Goal: Find specific page/section: Find specific page/section

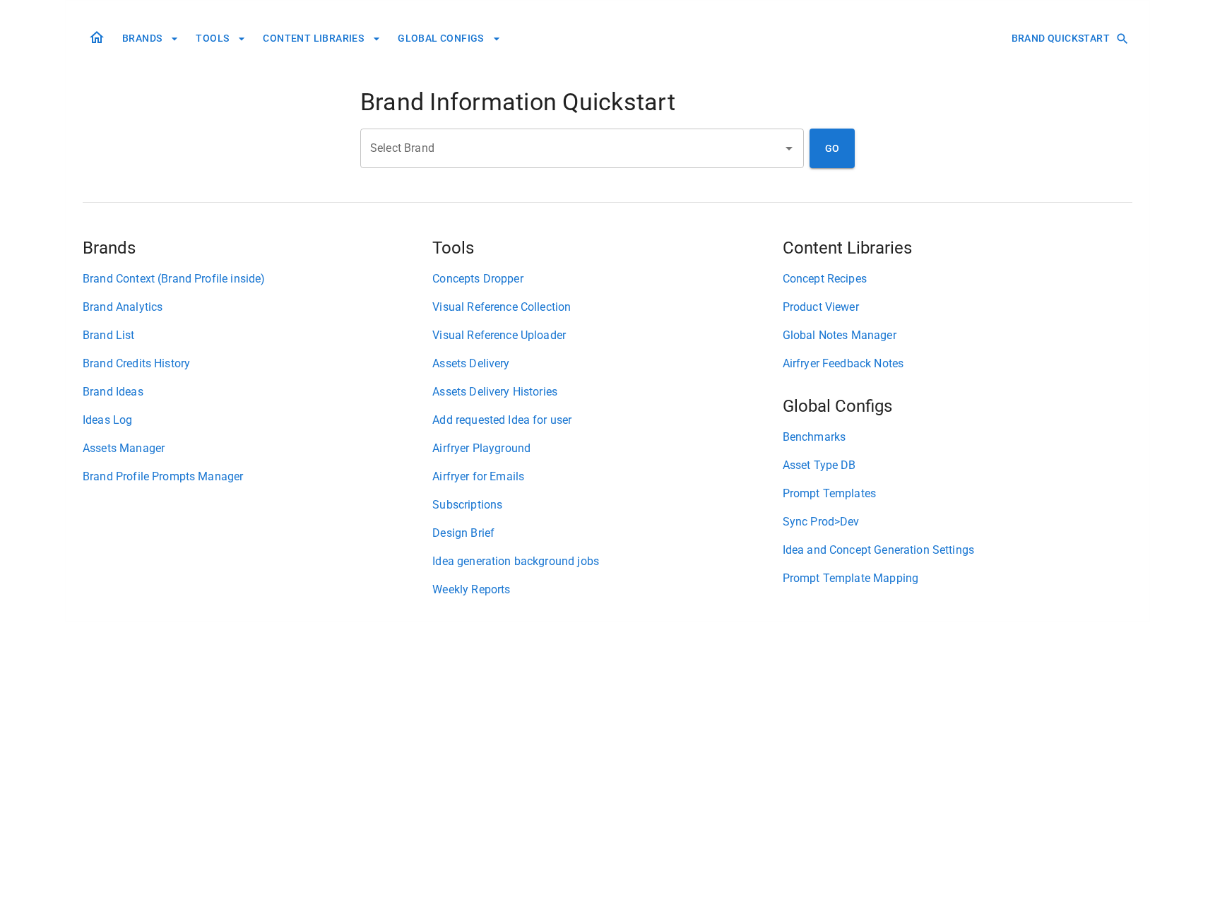
click at [477, 140] on input "Select Brand" at bounding box center [572, 148] width 410 height 27
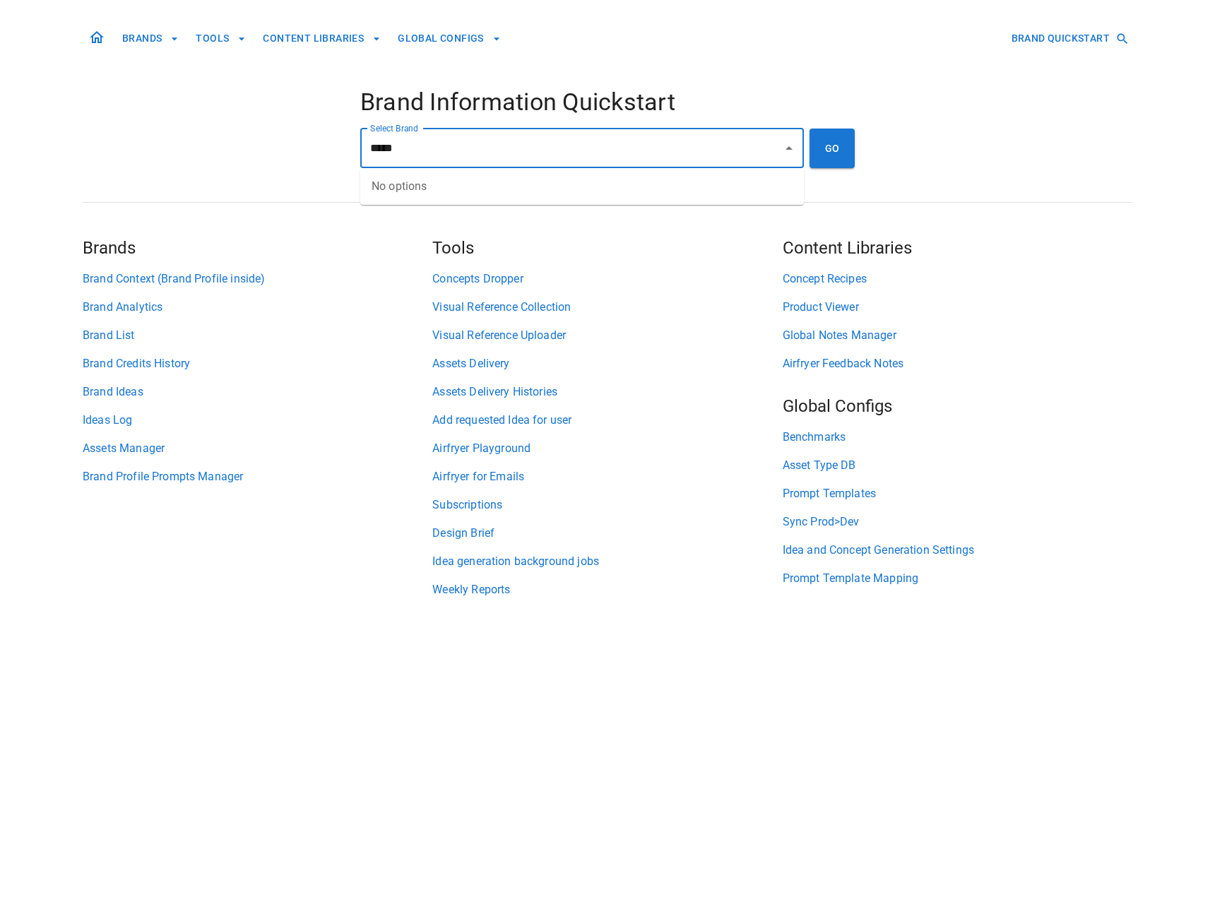
type input "***"
click at [478, 183] on li "A Tribe Called Dressed" at bounding box center [582, 186] width 444 height 25
type input "**********"
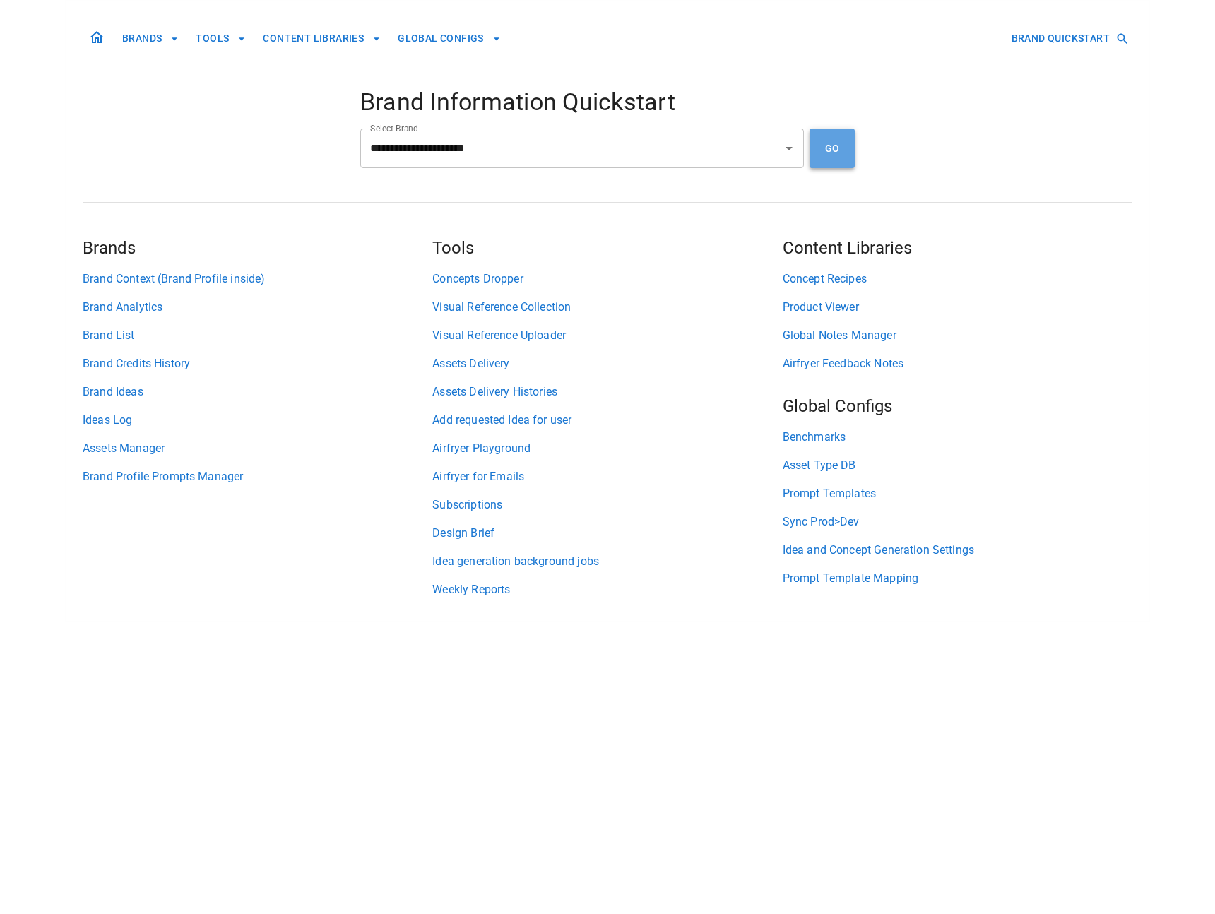
click at [847, 146] on button "GO" at bounding box center [831, 149] width 45 height 40
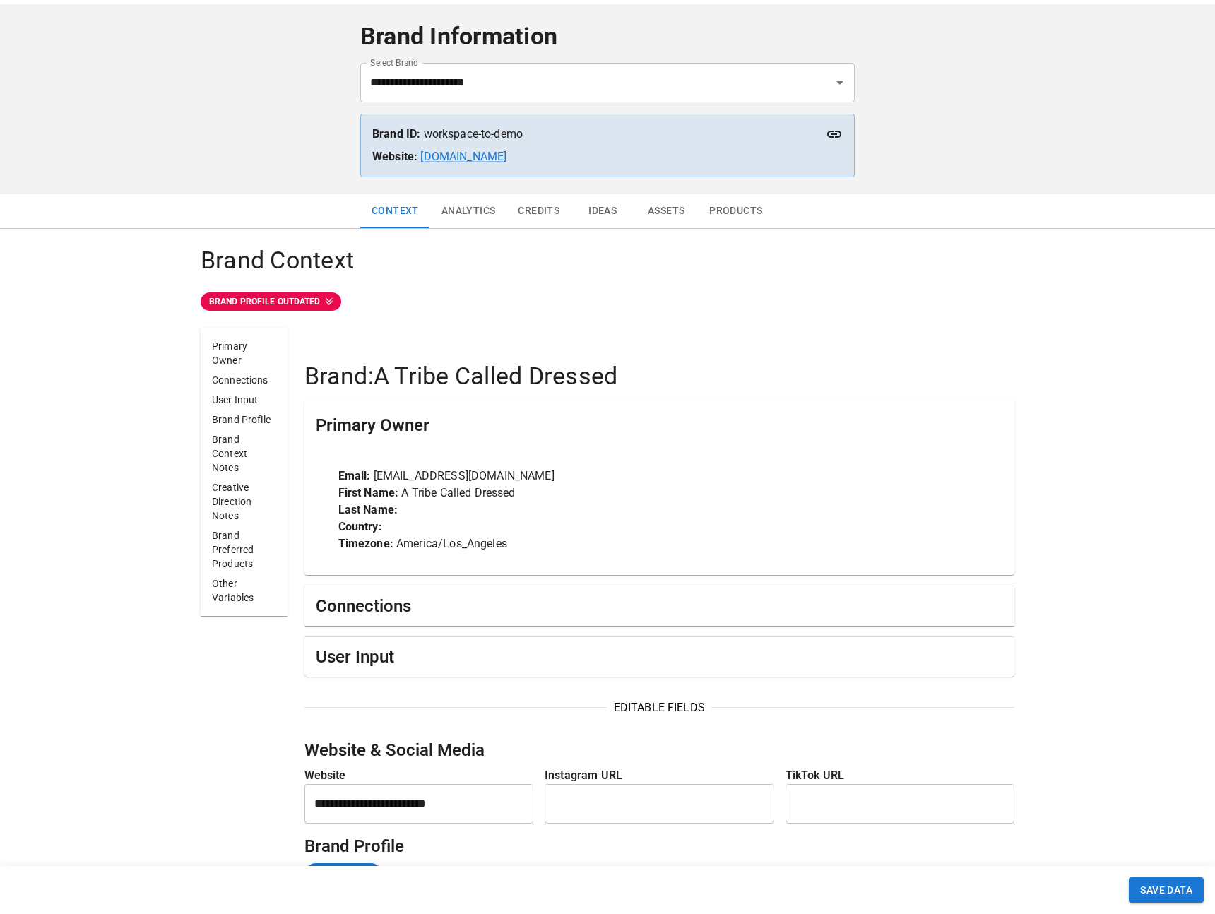
scroll to position [50, 0]
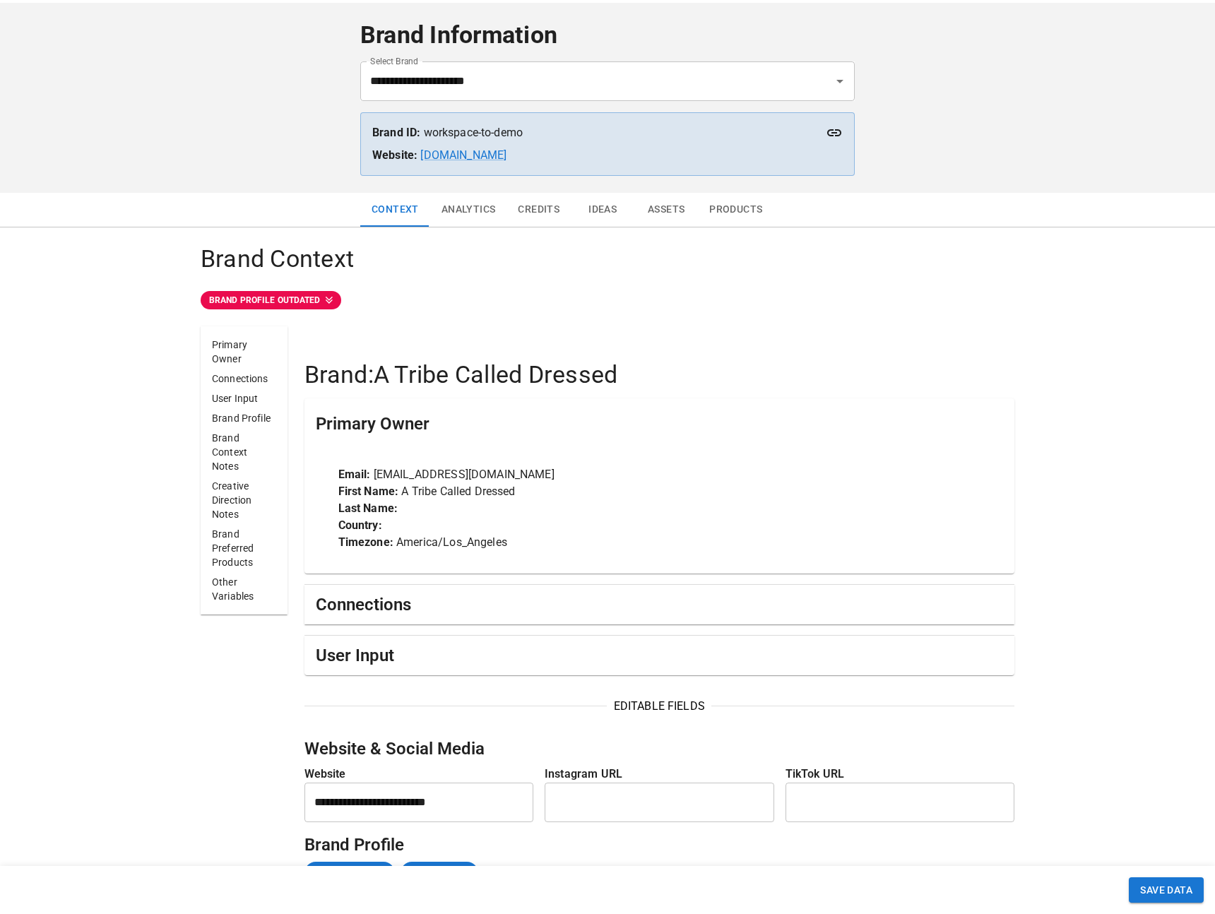
click at [837, 135] on icon at bounding box center [834, 132] width 14 height 7
click at [483, 125] on p "Brand ID: workspace-to-demo" at bounding box center [607, 132] width 470 height 17
click at [516, 123] on div "Brand ID: workspace-to-demo Website: [DOMAIN_NAME]" at bounding box center [607, 144] width 494 height 64
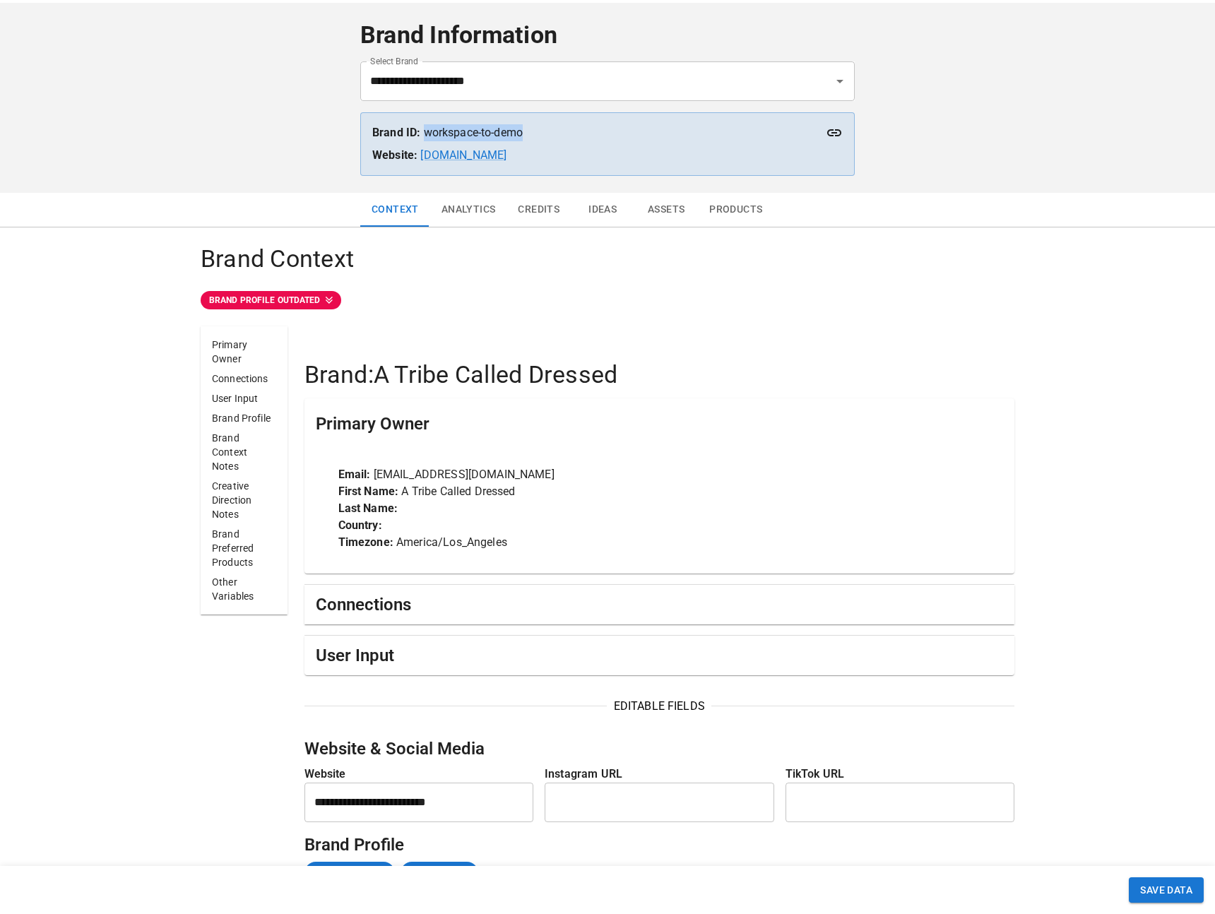
drag, startPoint x: 524, startPoint y: 126, endPoint x: 424, endPoint y: 126, distance: 100.3
click at [424, 126] on p "Brand ID: workspace-to-demo" at bounding box center [607, 132] width 470 height 17
copy p "workspace-to-demo"
